Goal: Task Accomplishment & Management: Manage account settings

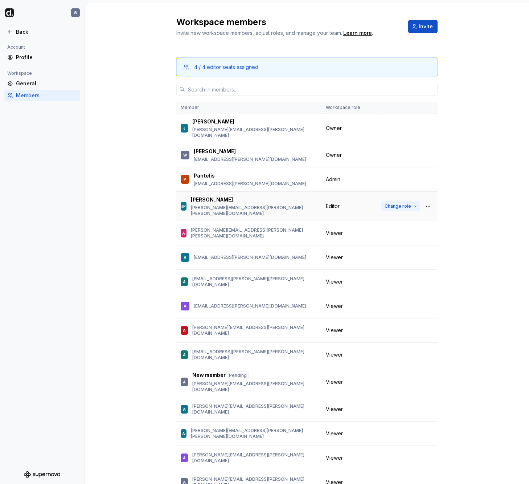
click at [405, 203] on span "Change role" at bounding box center [398, 206] width 26 height 6
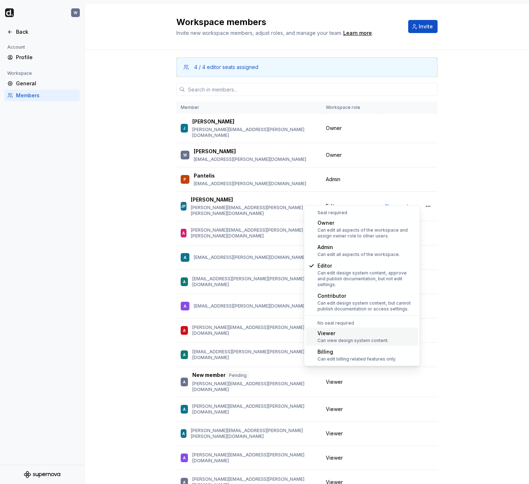
click at [355, 329] on div "Viewer" at bounding box center [352, 332] width 71 height 7
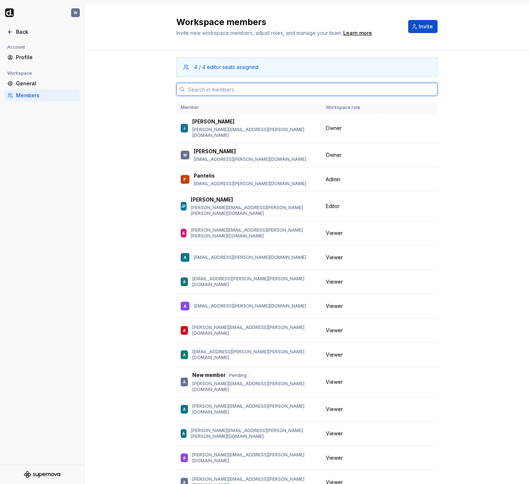
click at [296, 88] on input "text" at bounding box center [311, 89] width 252 height 13
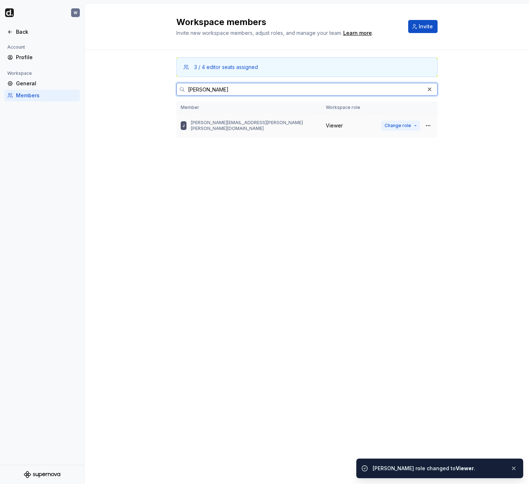
type input "[PERSON_NAME]"
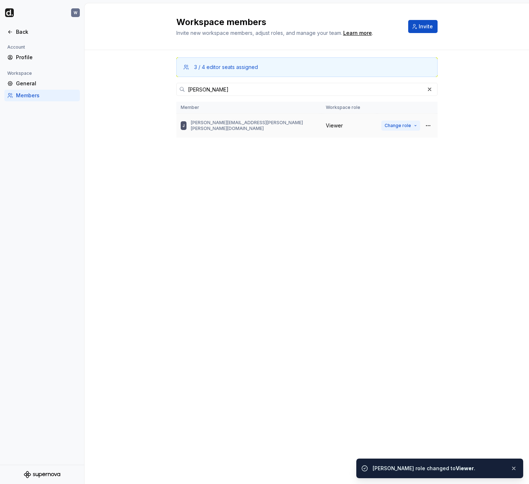
click at [398, 127] on span "Change role" at bounding box center [398, 126] width 26 height 6
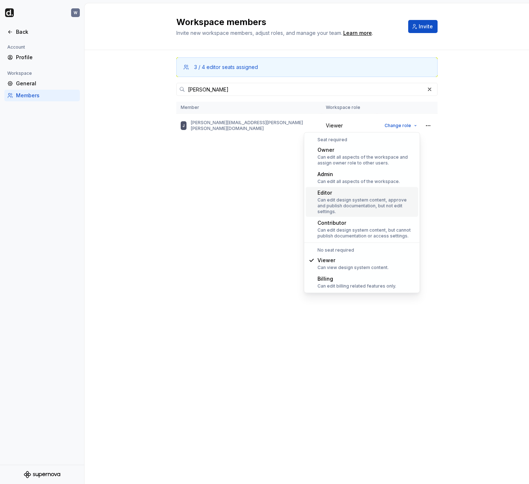
click at [357, 198] on div "Can edit design system content, approve and publish documentation, but not edit…" at bounding box center [366, 205] width 98 height 17
